Goal: Navigation & Orientation: Find specific page/section

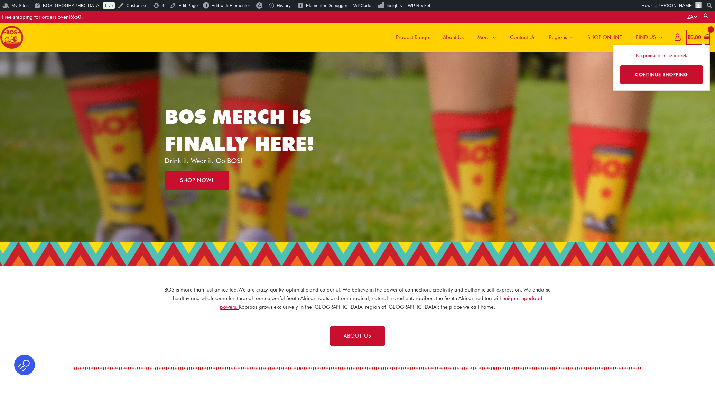
scroll to position [0, 0]
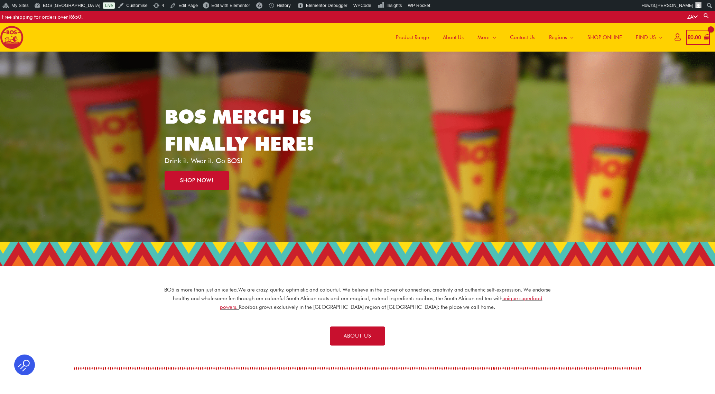
click at [16, 33] on img at bounding box center [12, 38] width 24 height 24
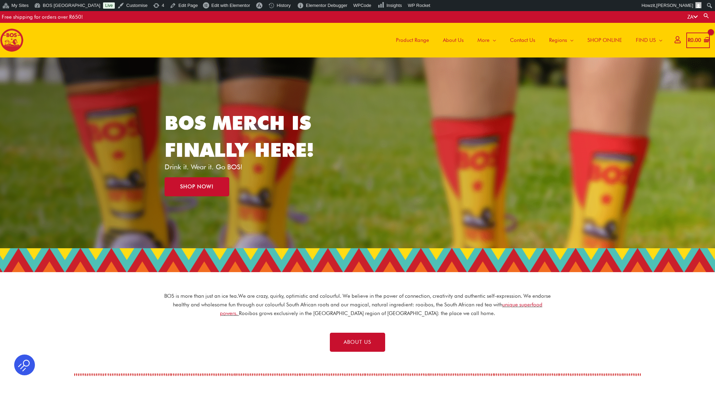
click at [407, 42] on span "Product Range" at bounding box center [412, 40] width 33 height 21
click at [557, 61] on span "BOS [GEOGRAPHIC_DATA]" at bounding box center [581, 62] width 62 height 6
click at [203, 183] on link "SHOP NOW!" at bounding box center [197, 186] width 65 height 19
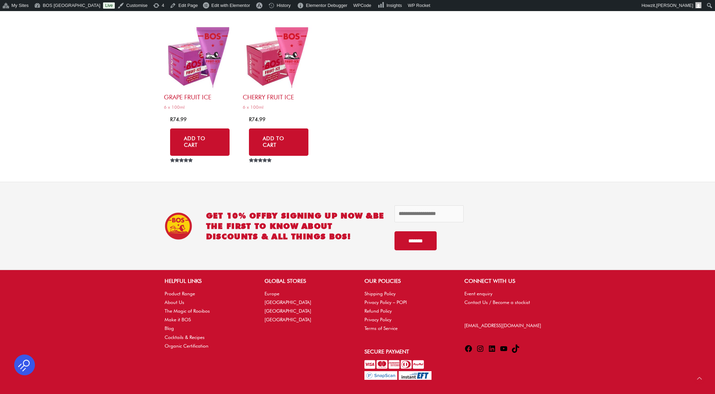
scroll to position [3355, 0]
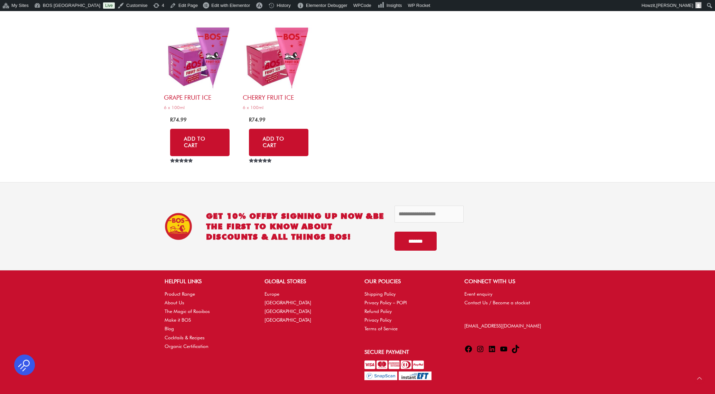
click at [480, 346] on icon at bounding box center [480, 349] width 6 height 6
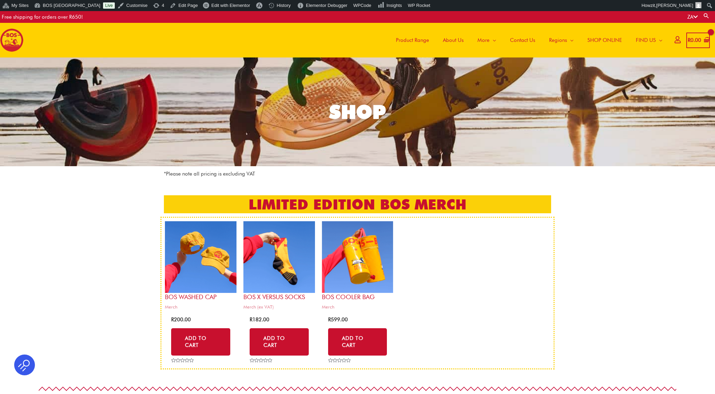
click at [20, 39] on img at bounding box center [12, 40] width 24 height 24
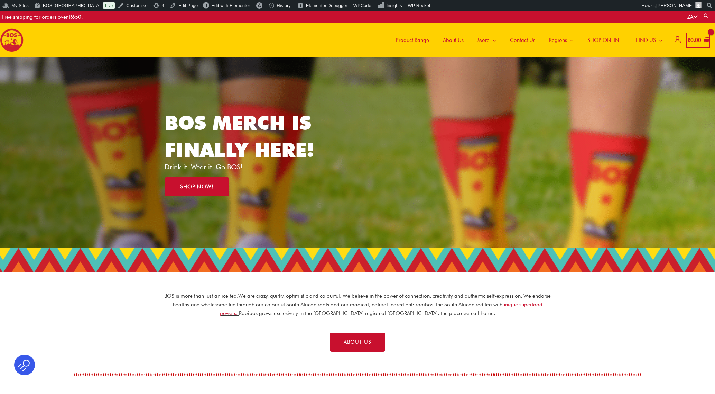
click at [455, 41] on span "About Us" at bounding box center [453, 40] width 21 height 21
